Goal: Information Seeking & Learning: Compare options

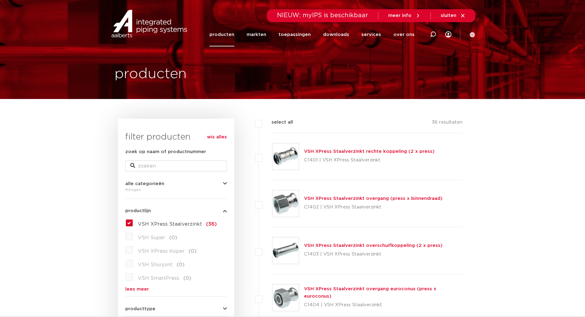
click at [389, 150] on link "VSH XPress Staalverzinkt rechte koppeling (2 x press)" at bounding box center [369, 151] width 131 height 5
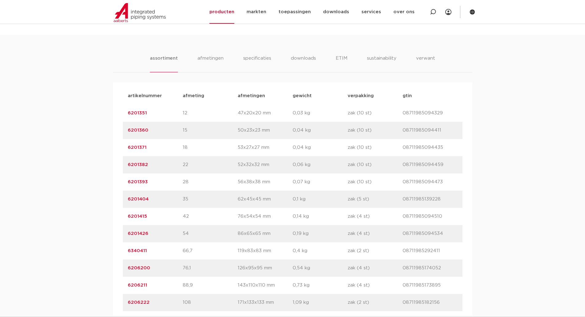
scroll to position [369, 0]
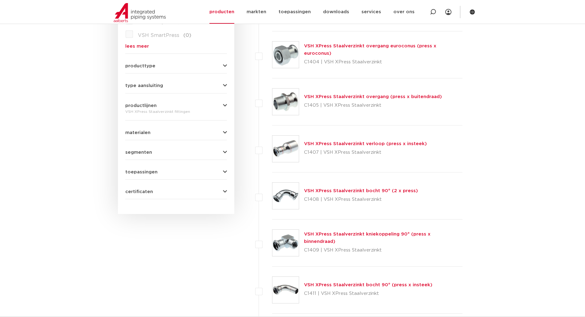
scroll to position [246, 0]
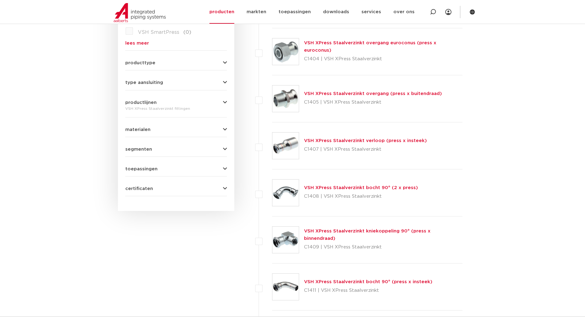
click at [353, 187] on link "VSH XPress Staalverzinkt bocht 90° (2 x press)" at bounding box center [361, 187] width 114 height 5
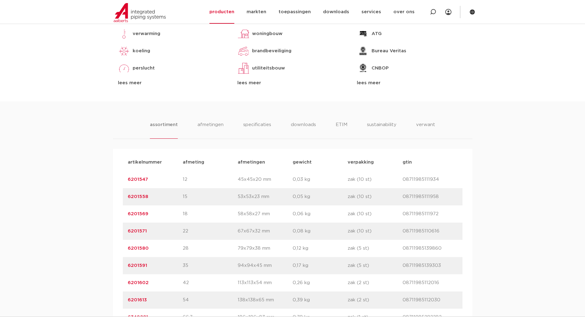
scroll to position [338, 0]
